Goal: Book appointment/travel/reservation

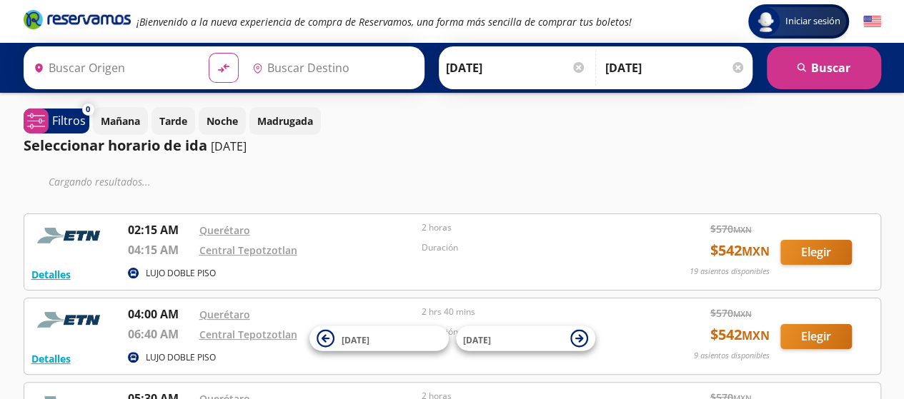
type input "Santiago de Querétaro, [GEOGRAPHIC_DATA]"
type input "Central Tepotzotlan, [GEOGRAPHIC_DATA]"
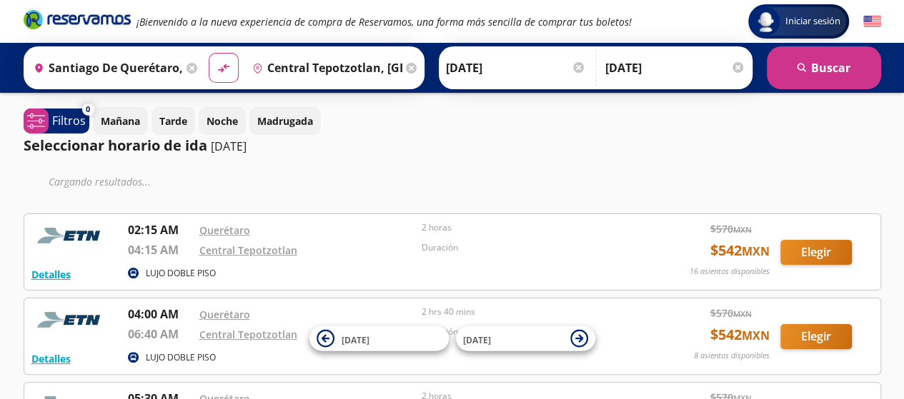
click at [738, 69] on div at bounding box center [737, 67] width 11 height 11
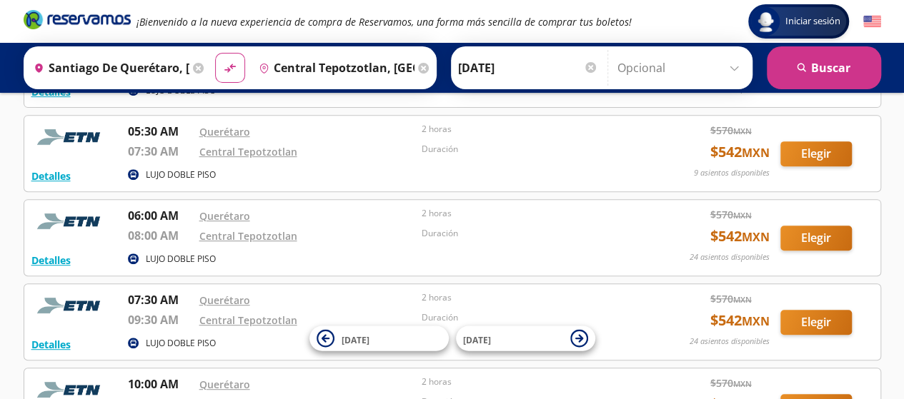
scroll to position [574, 0]
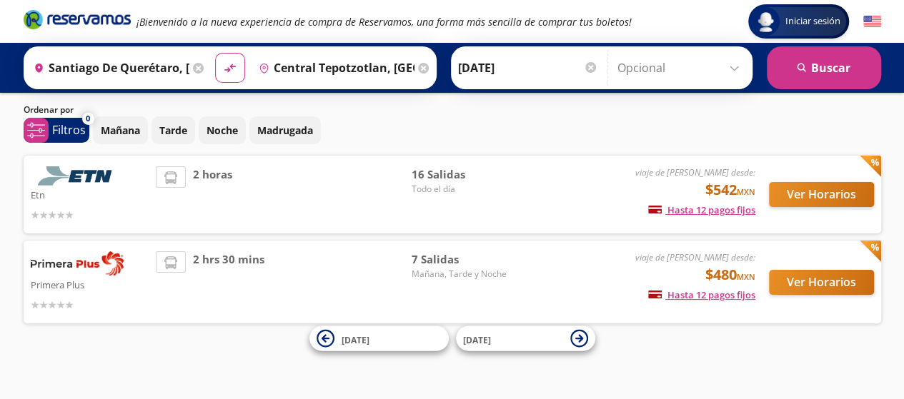
scroll to position [41, 0]
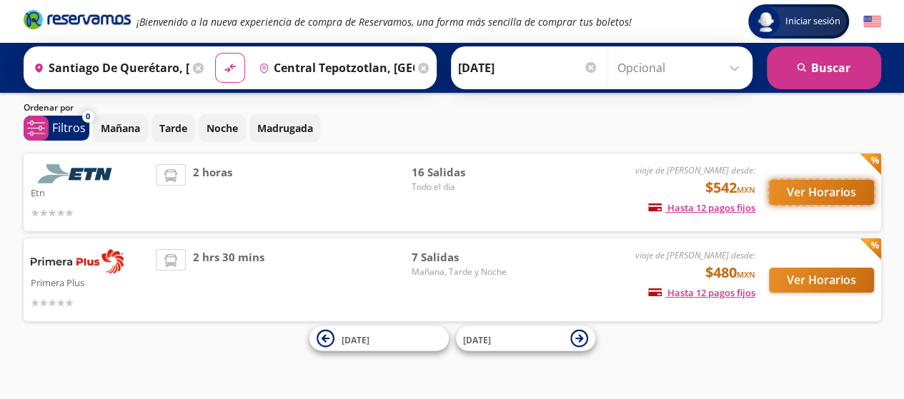
click at [838, 194] on button "Ver Horarios" at bounding box center [821, 192] width 105 height 25
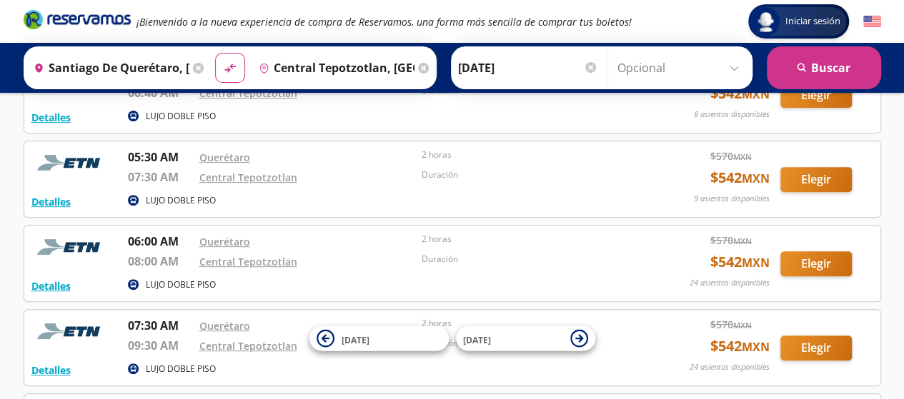
scroll to position [197, 0]
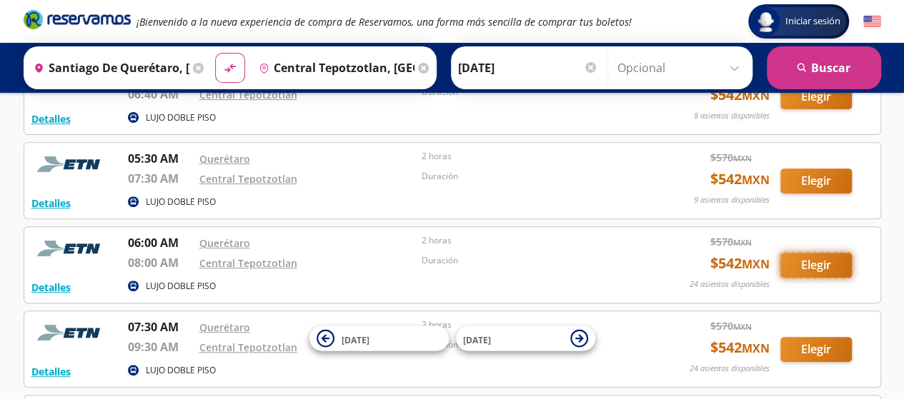
click at [811, 262] on button "Elegir" at bounding box center [815, 265] width 71 height 25
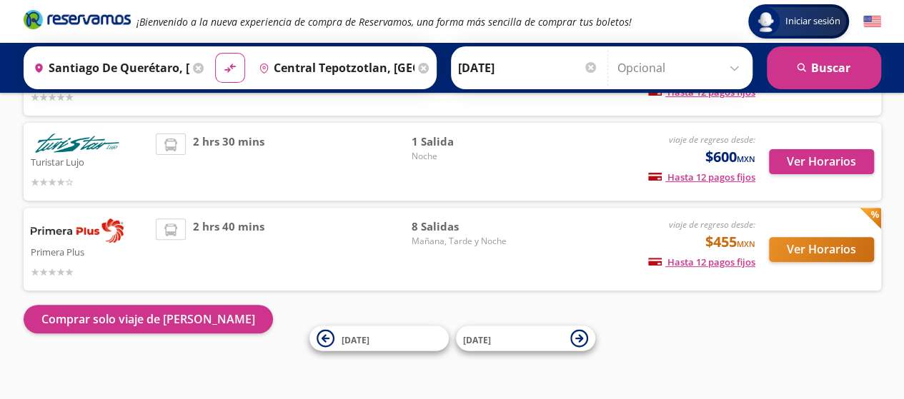
scroll to position [162, 0]
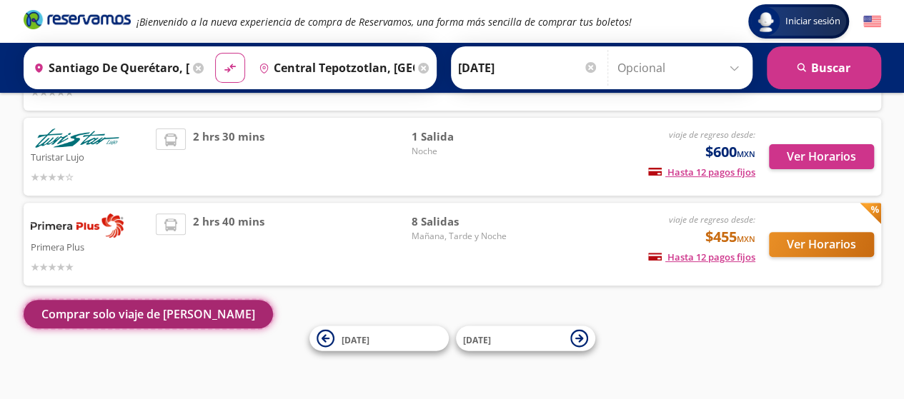
click at [139, 316] on button "Comprar solo viaje de ida" at bounding box center [148, 314] width 249 height 29
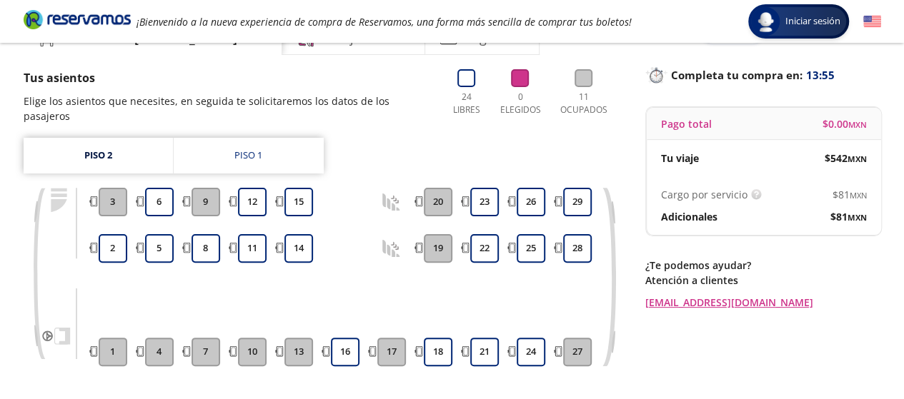
scroll to position [84, 0]
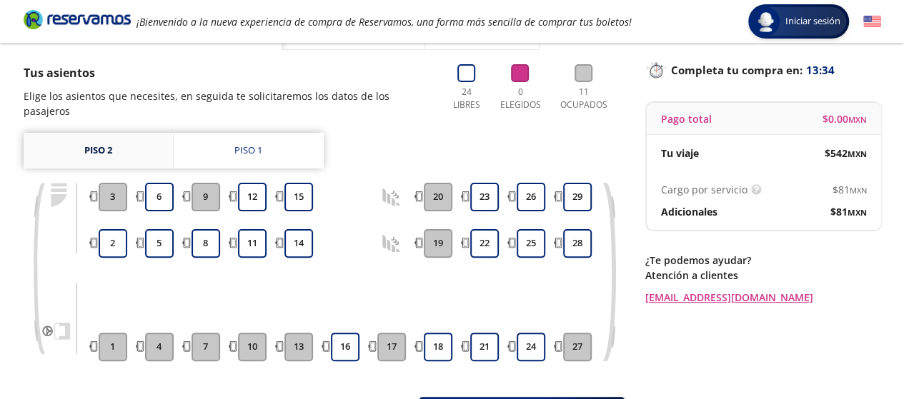
click at [114, 133] on link "Piso 2" at bounding box center [98, 151] width 149 height 36
click at [237, 144] on div "Piso 1" at bounding box center [248, 151] width 28 height 14
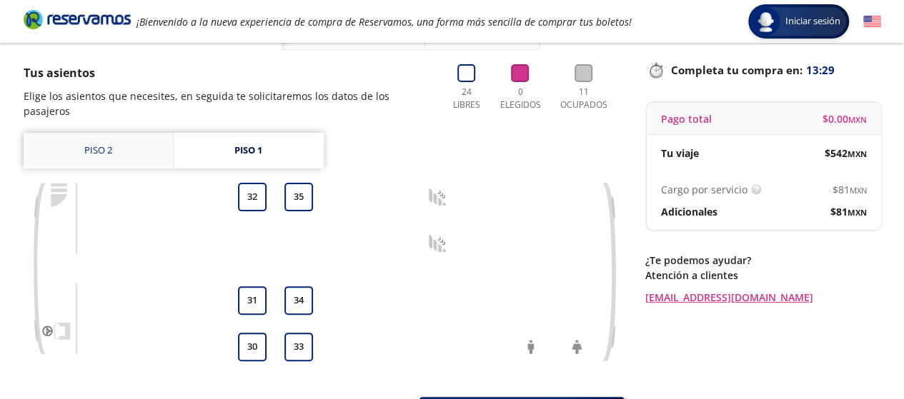
click at [91, 133] on link "Piso 2" at bounding box center [98, 151] width 149 height 36
